Goal: Task Accomplishment & Management: Use online tool/utility

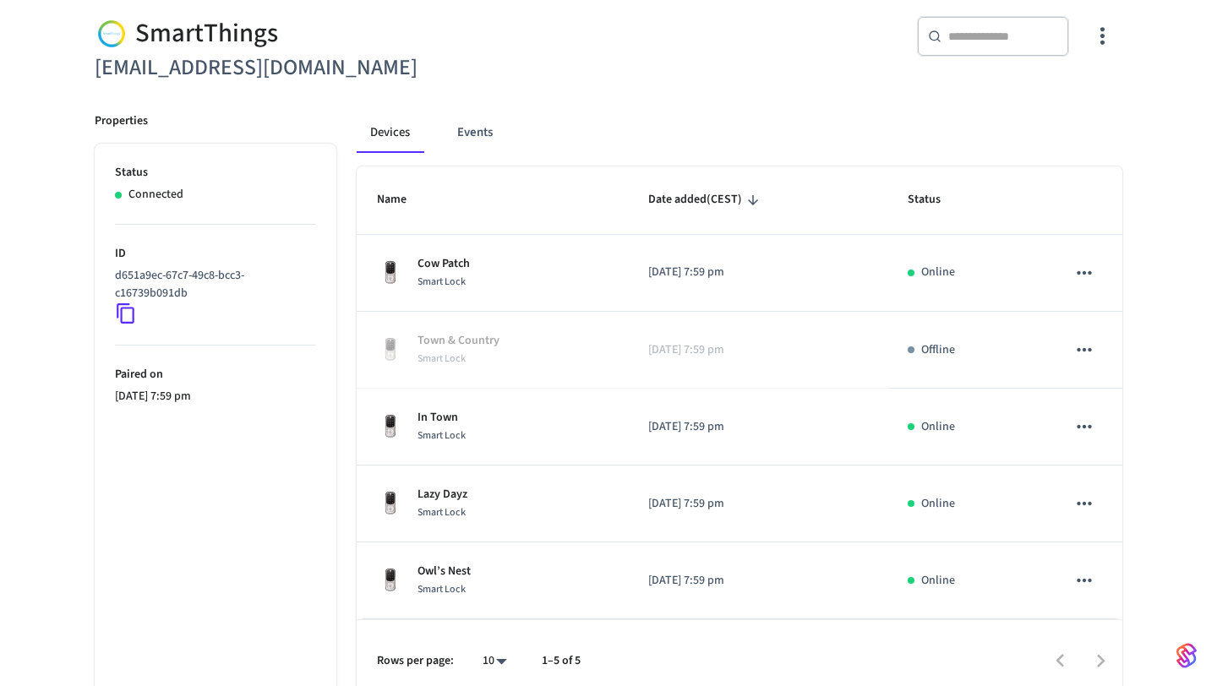
scroll to position [166, 0]
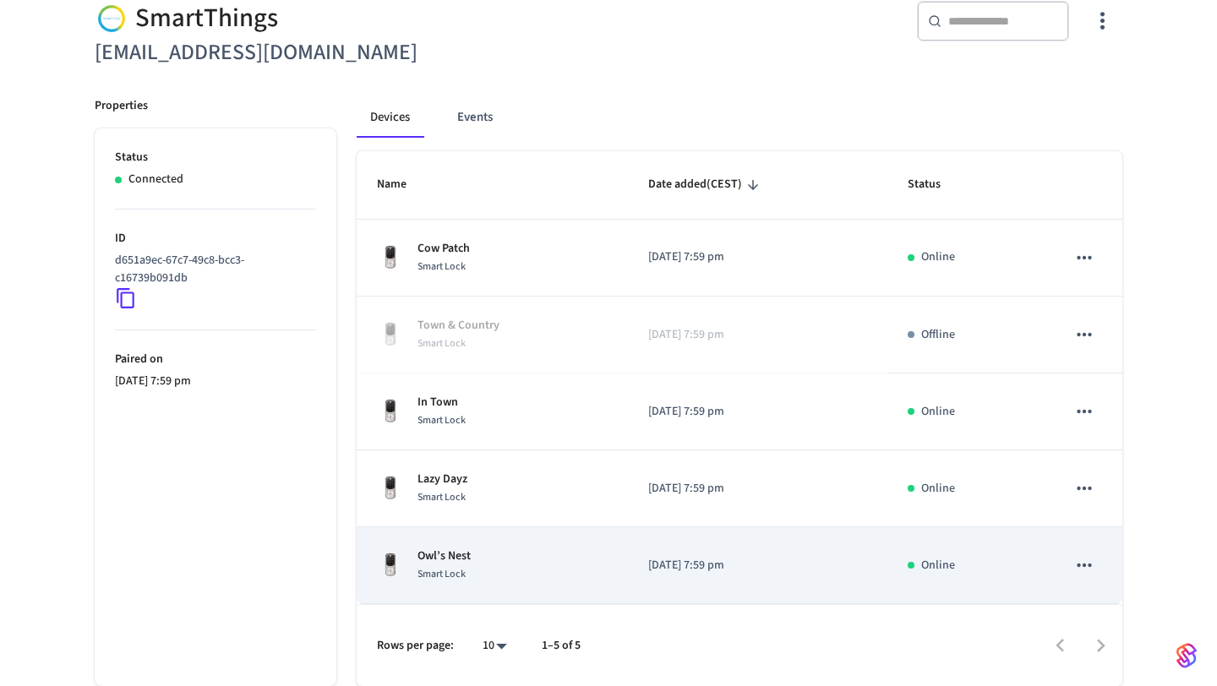
click at [455, 568] on span "Smart Lock" at bounding box center [441, 574] width 48 height 14
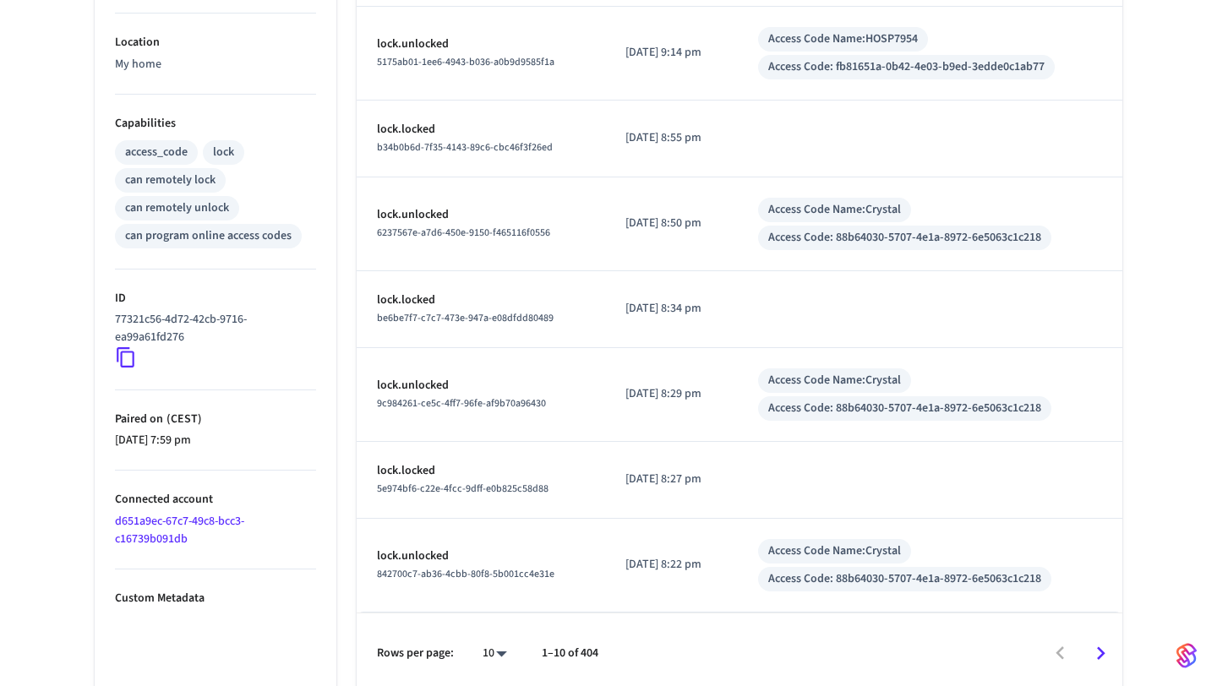
scroll to position [602, 0]
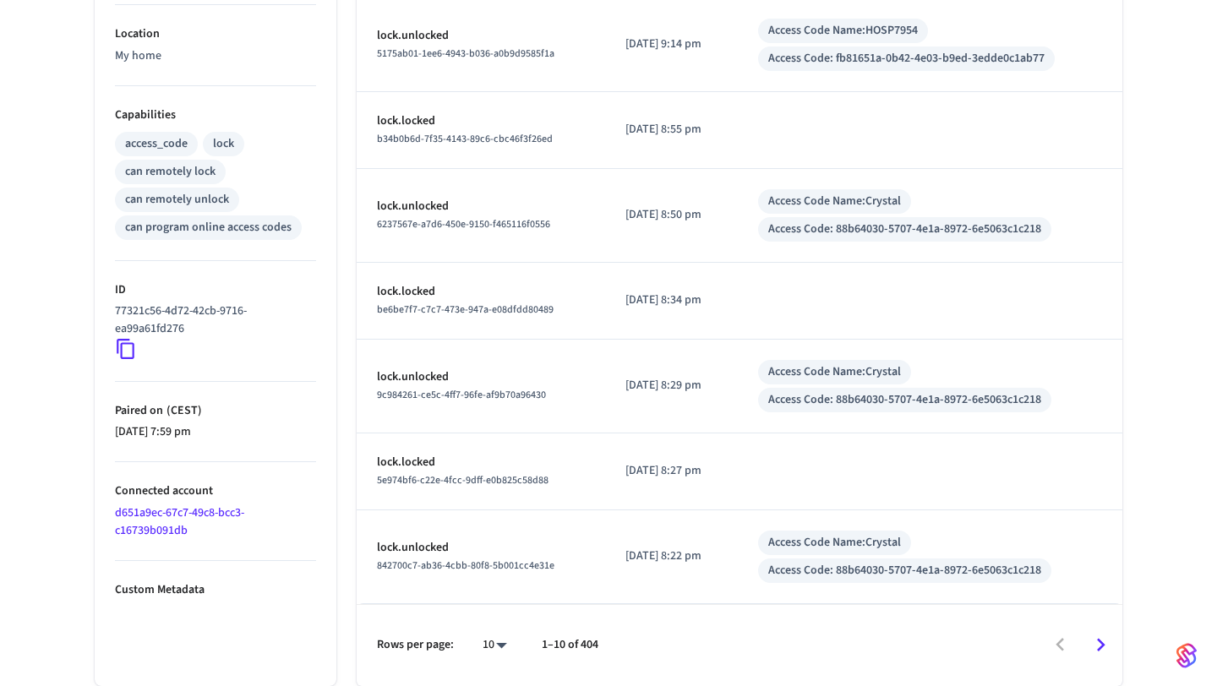
click at [121, 350] on icon at bounding box center [126, 350] width 18 height 20
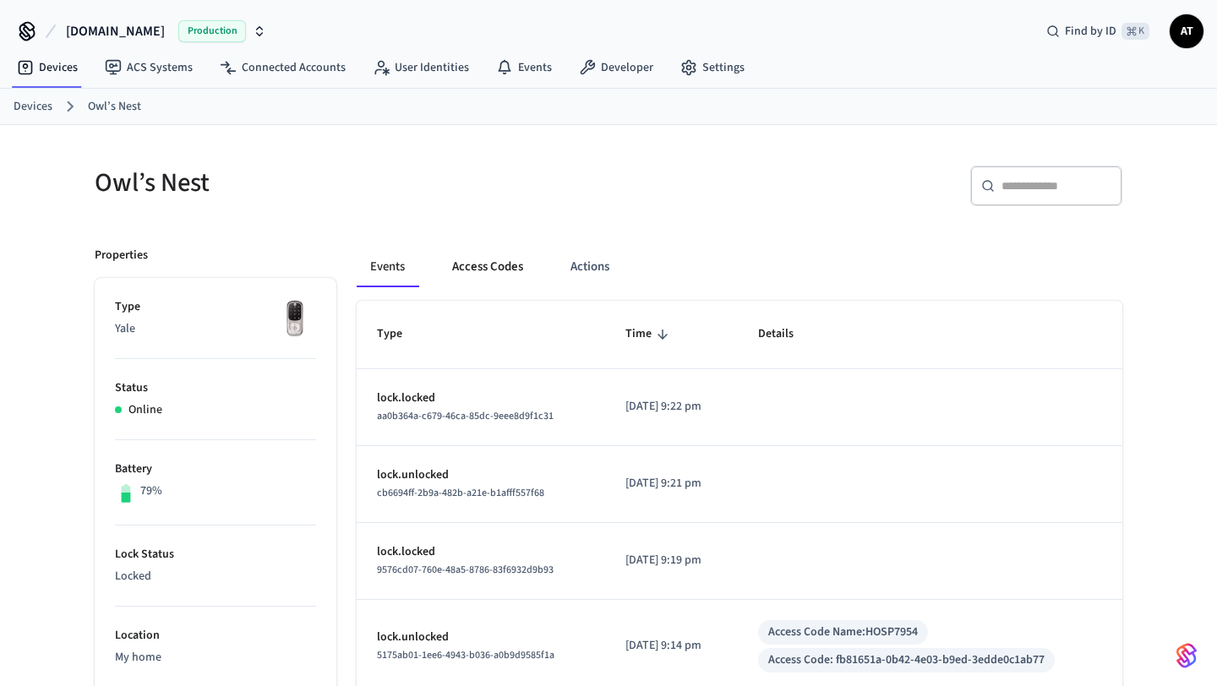
click at [485, 268] on button "Access Codes" at bounding box center [488, 267] width 98 height 41
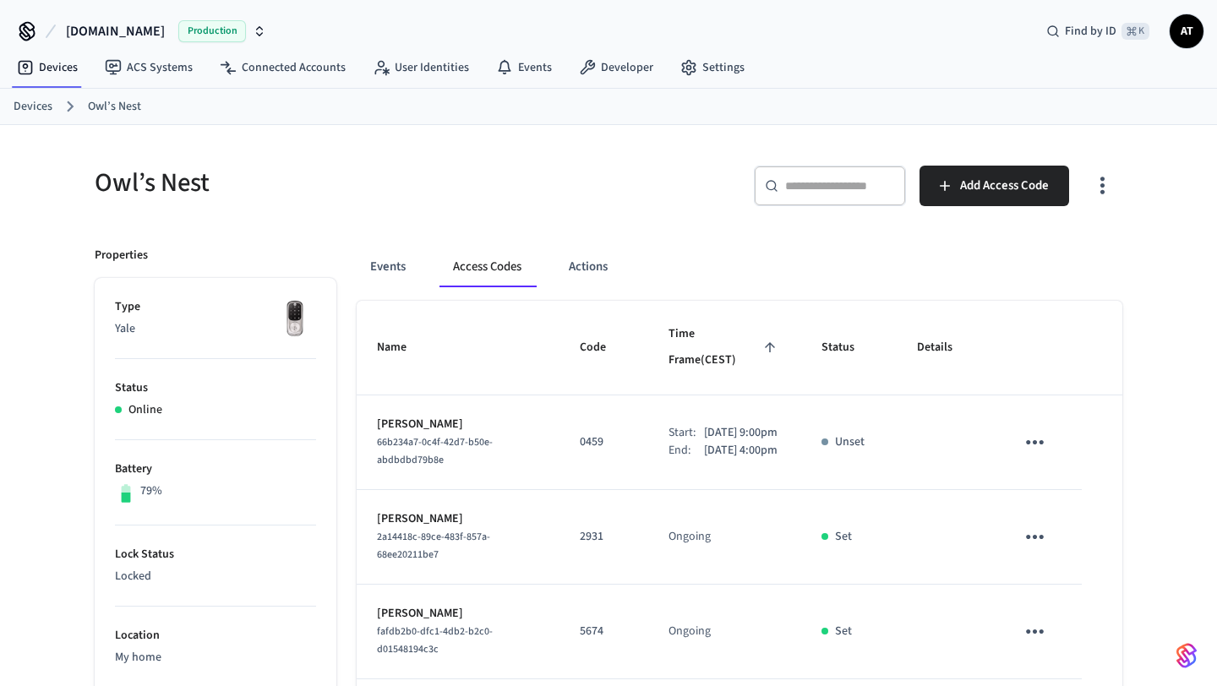
click at [1096, 190] on icon "button" at bounding box center [1102, 185] width 26 height 26
click at [1027, 240] on li "Show unmanaged access codes on device" at bounding box center [992, 255] width 237 height 45
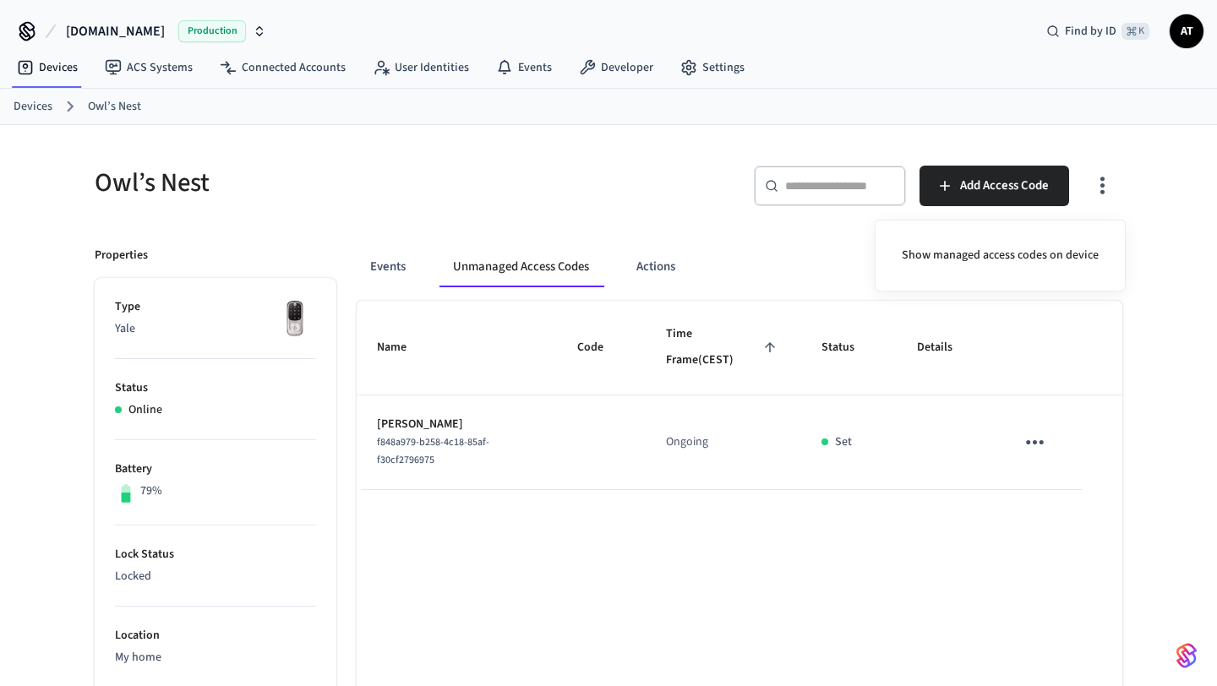
drag, startPoint x: 442, startPoint y: 460, endPoint x: 366, endPoint y: 443, distance: 77.9
click at [366, 443] on div at bounding box center [608, 343] width 1217 height 686
drag, startPoint x: 377, startPoint y: 443, endPoint x: 447, endPoint y: 464, distance: 73.2
click at [448, 464] on div "f848a979-b258-4c18-85af-f30cf2796975" at bounding box center [457, 450] width 160 height 35
copy span "f848a979-b258-4c18-85af-f30cf2796975"
